Goal: Information Seeking & Learning: Learn about a topic

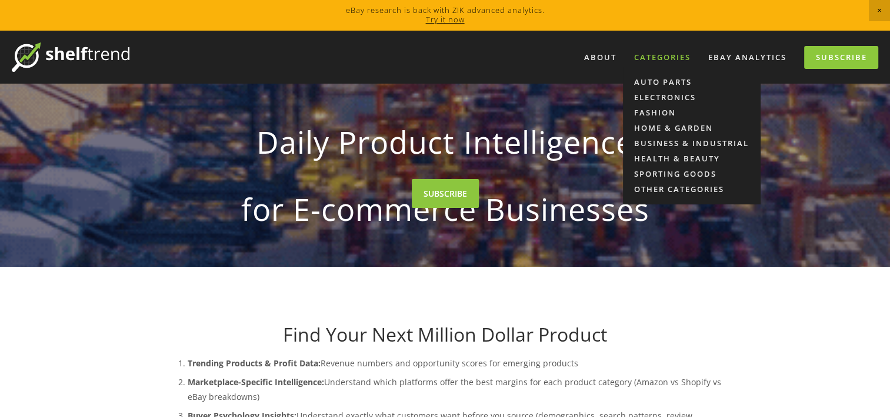
click at [669, 58] on div "Categories" at bounding box center [663, 57] width 72 height 19
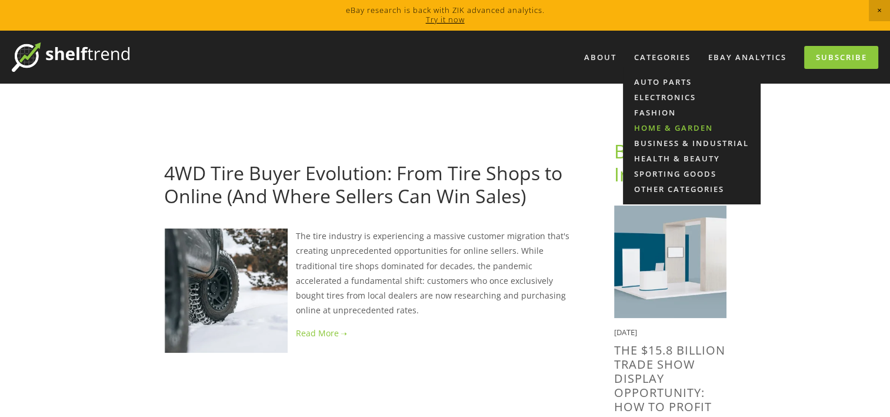
click at [669, 123] on link "Home & Garden" at bounding box center [692, 127] width 138 height 15
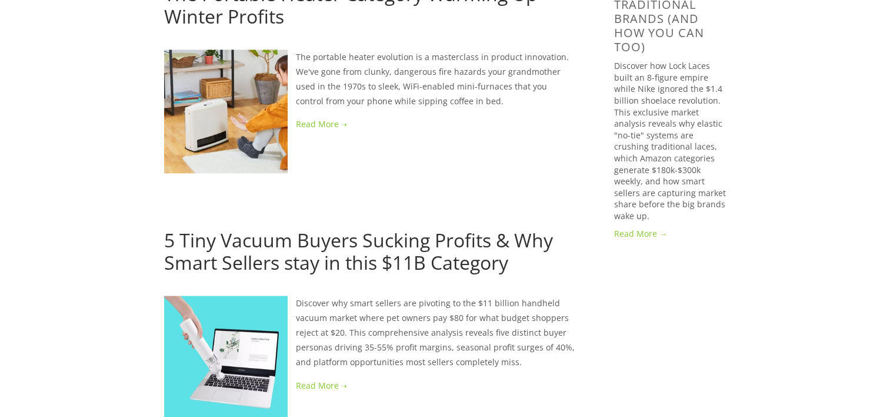
scroll to position [1236, 0]
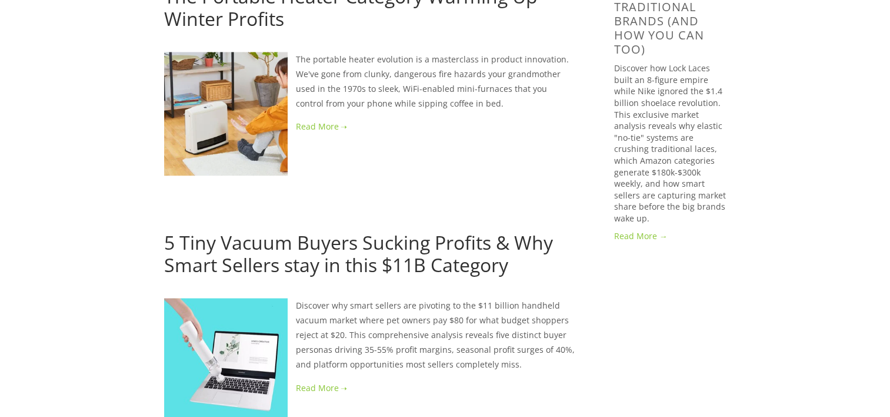
click at [308, 380] on link at bounding box center [370, 387] width 413 height 15
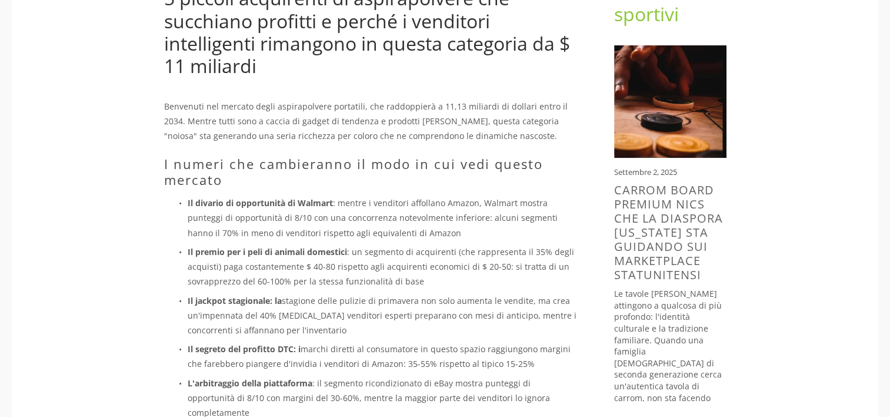
scroll to position [177, 0]
